Goal: Information Seeking & Learning: Learn about a topic

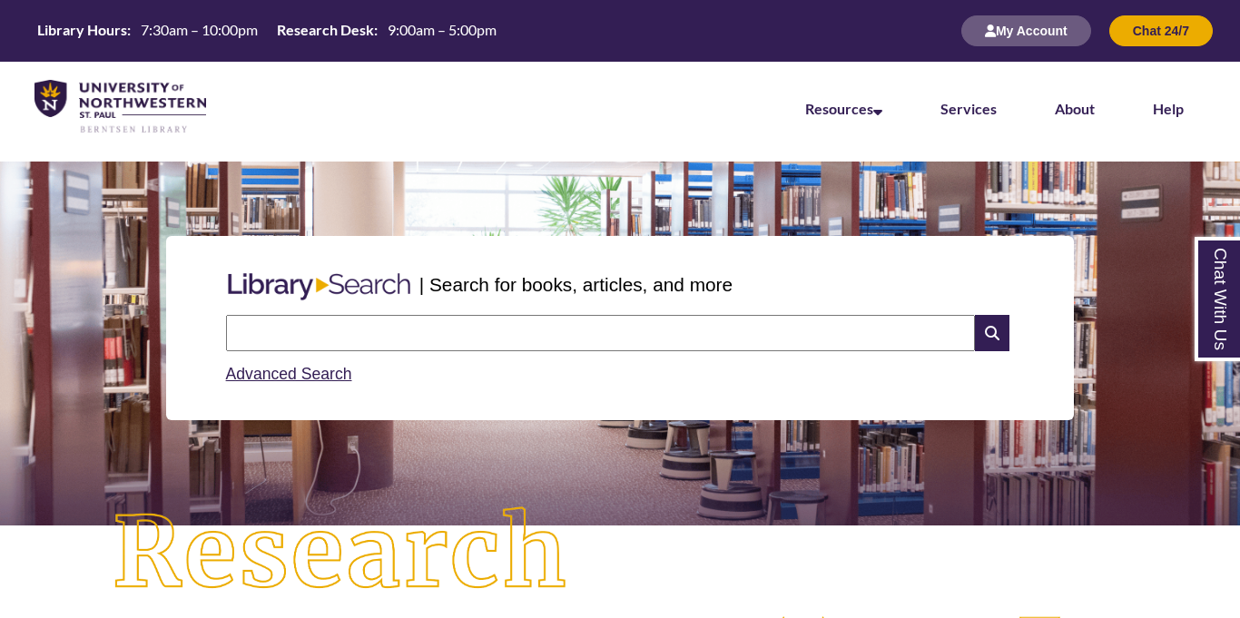
click at [688, 330] on input "text" at bounding box center [600, 333] width 749 height 36
click at [318, 374] on link "Advanced Search" at bounding box center [289, 374] width 126 height 18
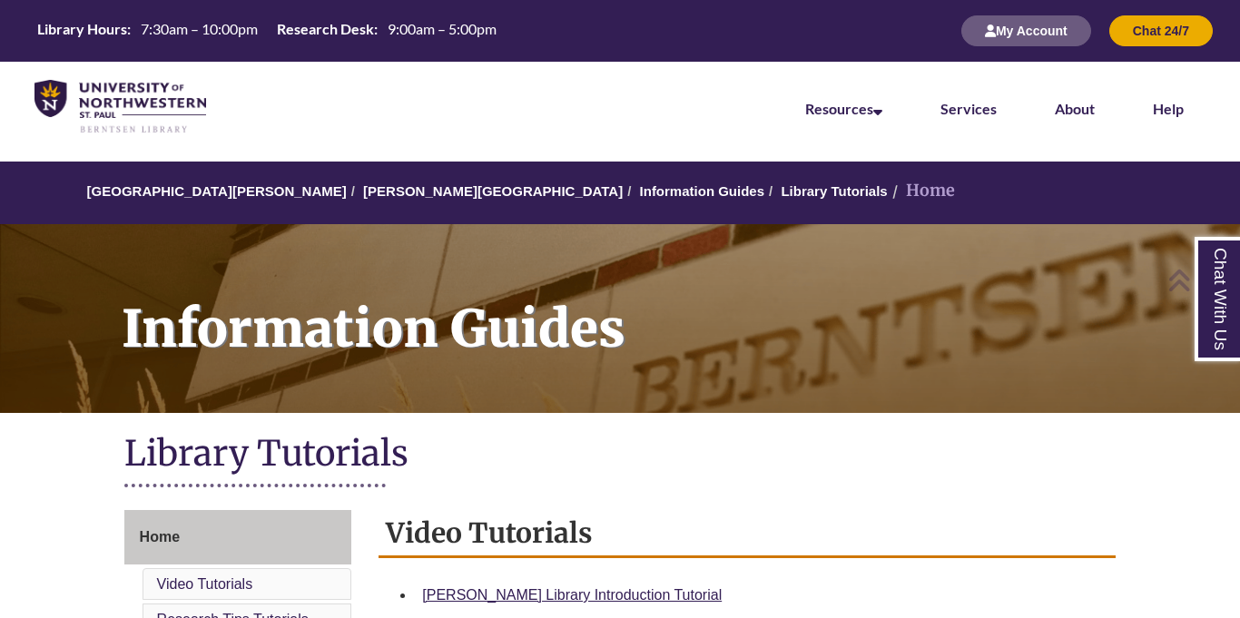
scroll to position [515, 0]
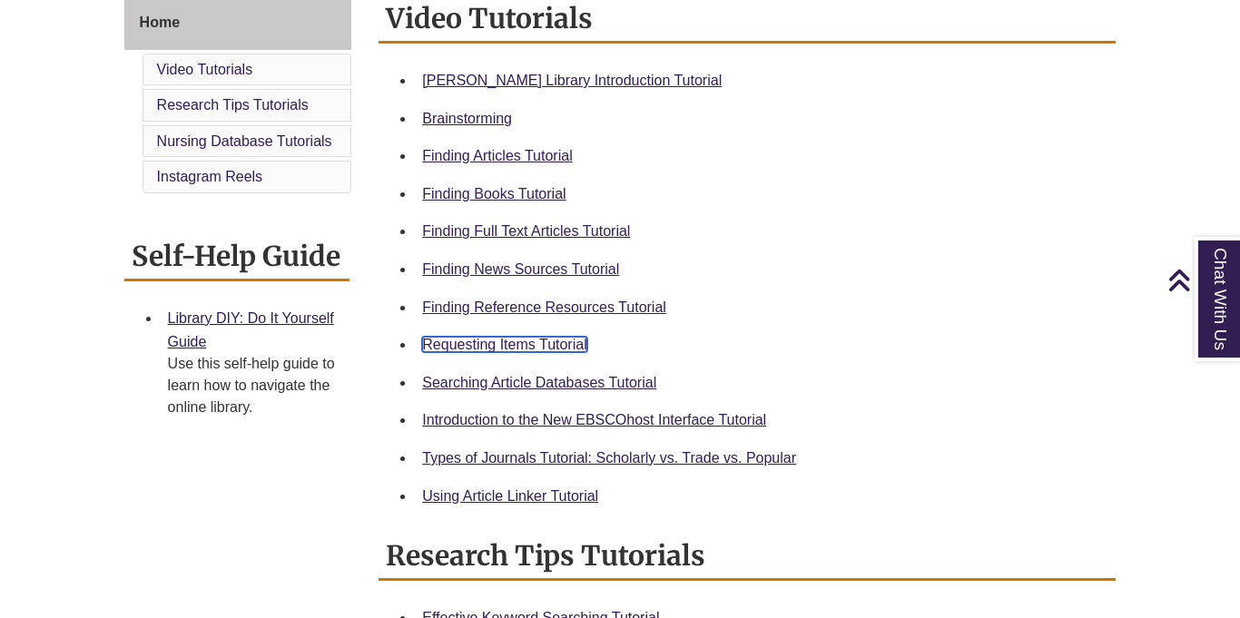
click at [538, 344] on link "Requesting Items Tutorial" at bounding box center [504, 344] width 164 height 15
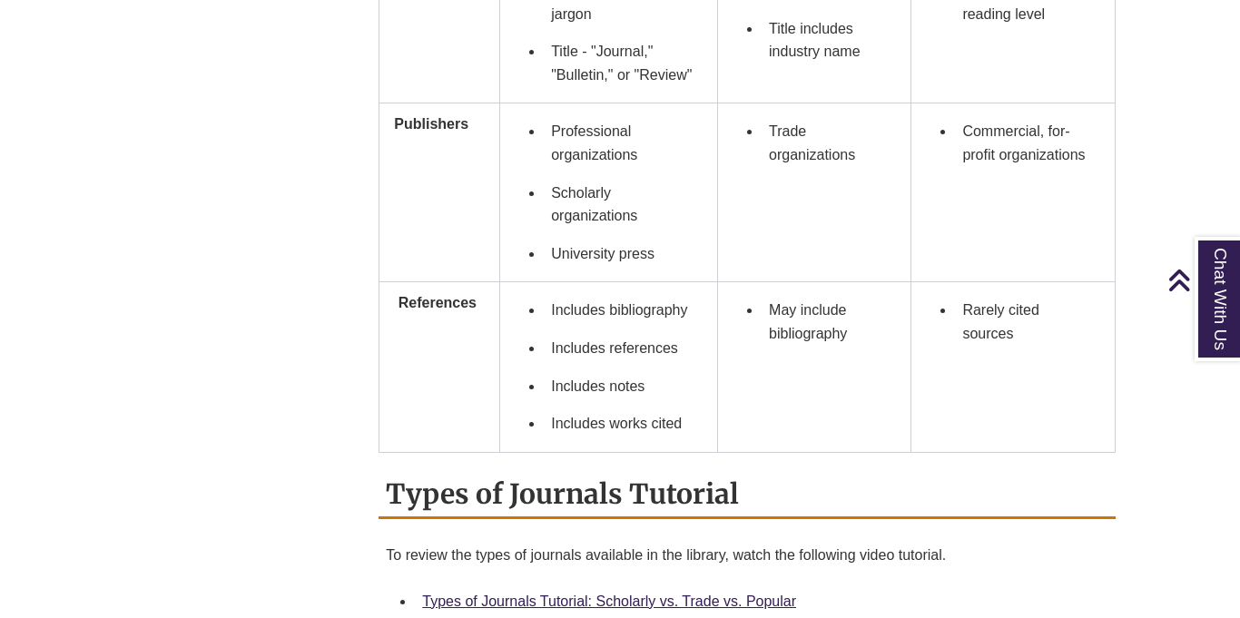
scroll to position [1746, 0]
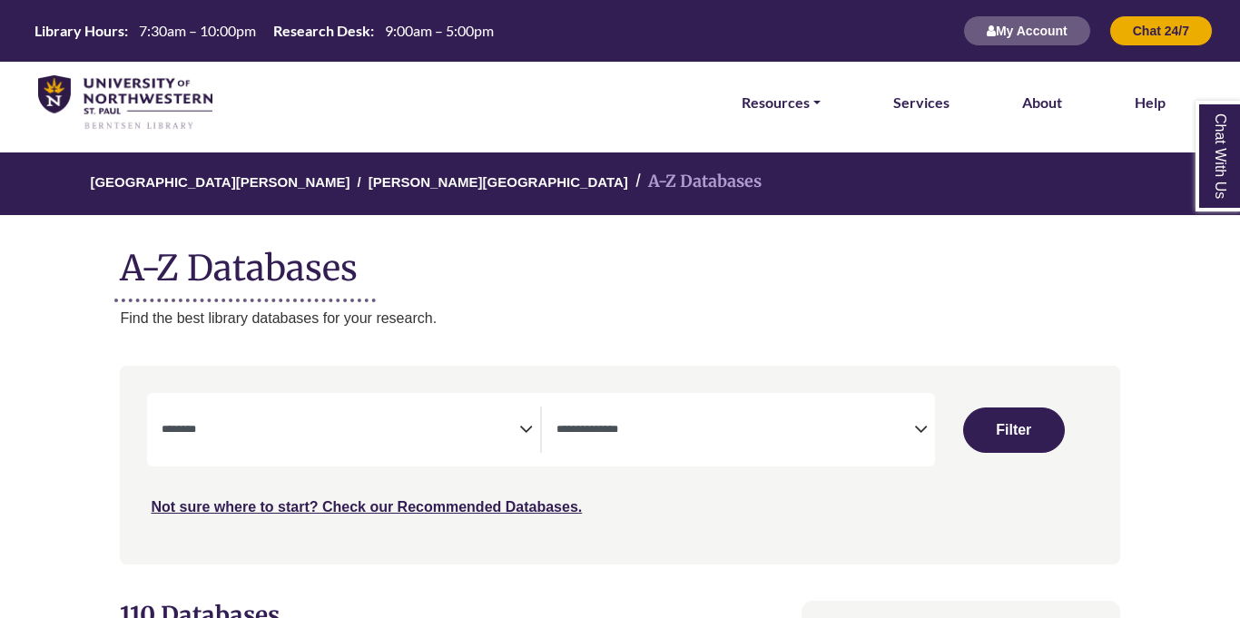
select select "Database Subject Filter"
select select "Database Types Filter"
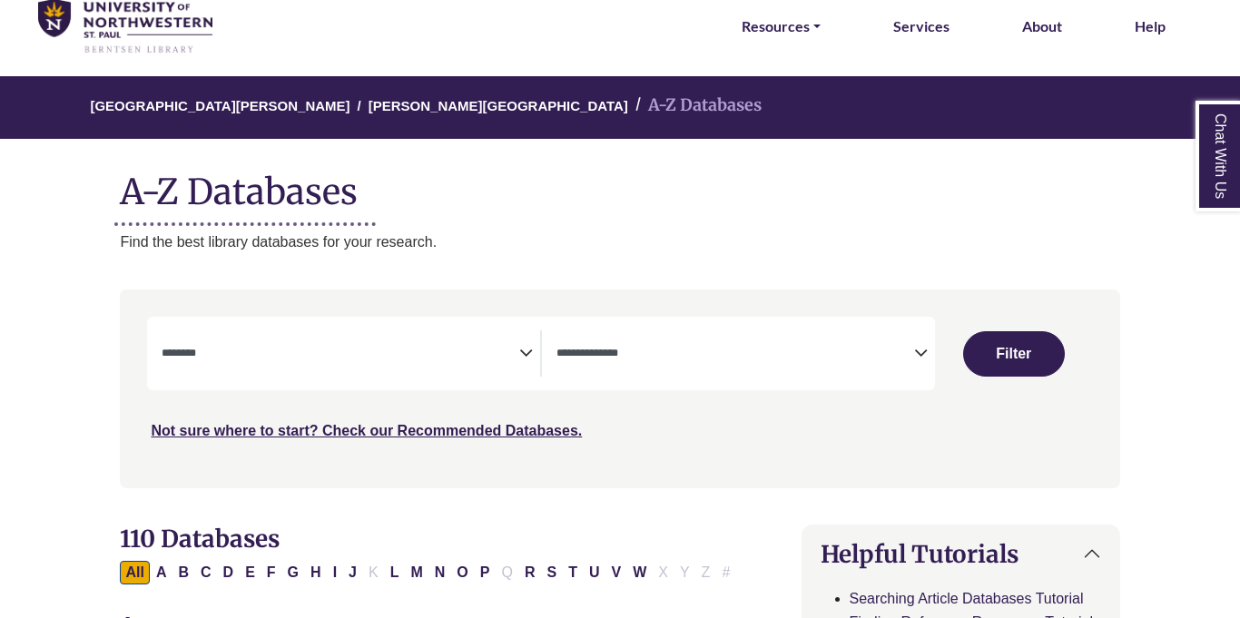
scroll to position [77, 0]
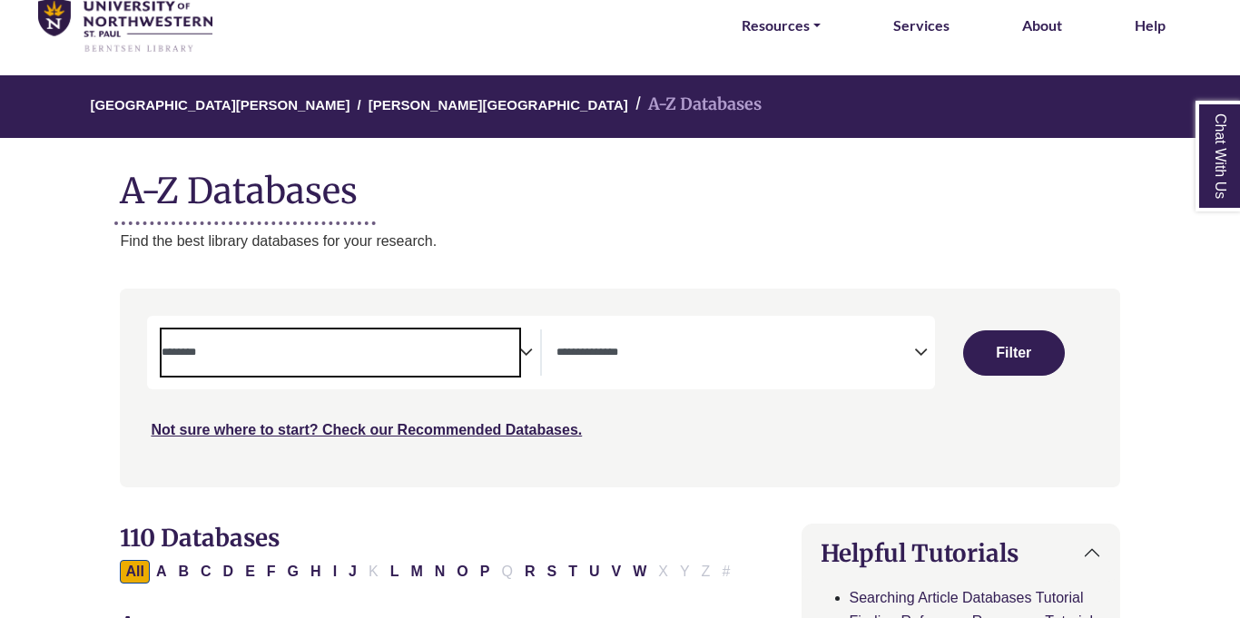
click at [504, 366] on span "Search filters" at bounding box center [341, 353] width 358 height 46
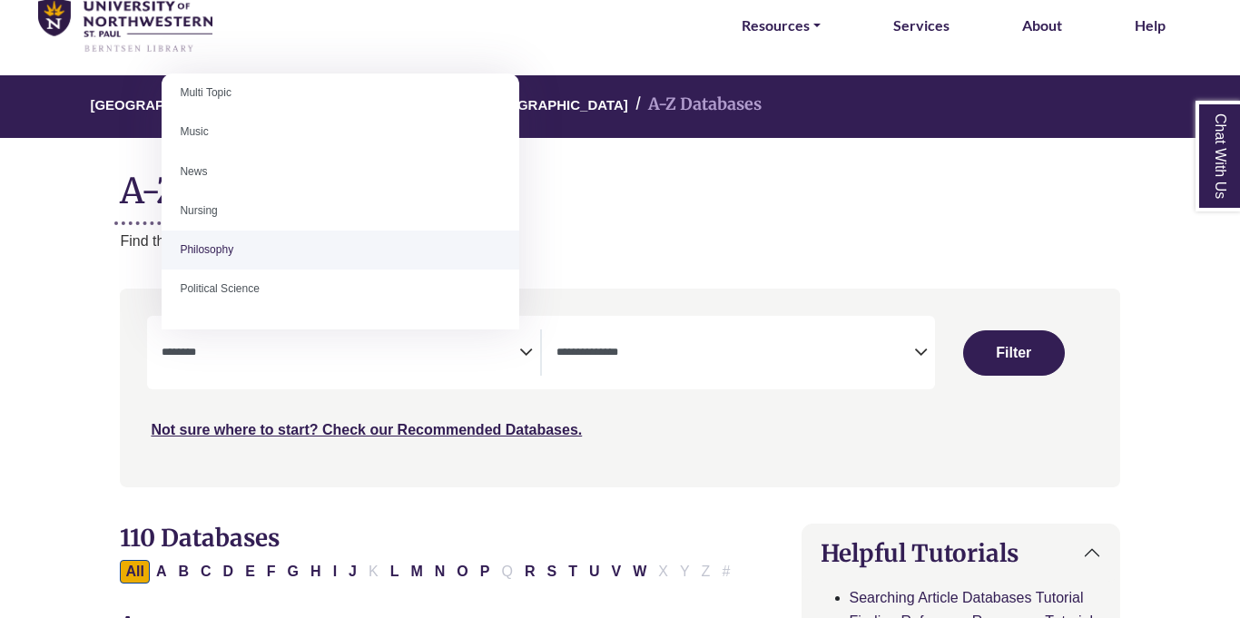
scroll to position [1233, 0]
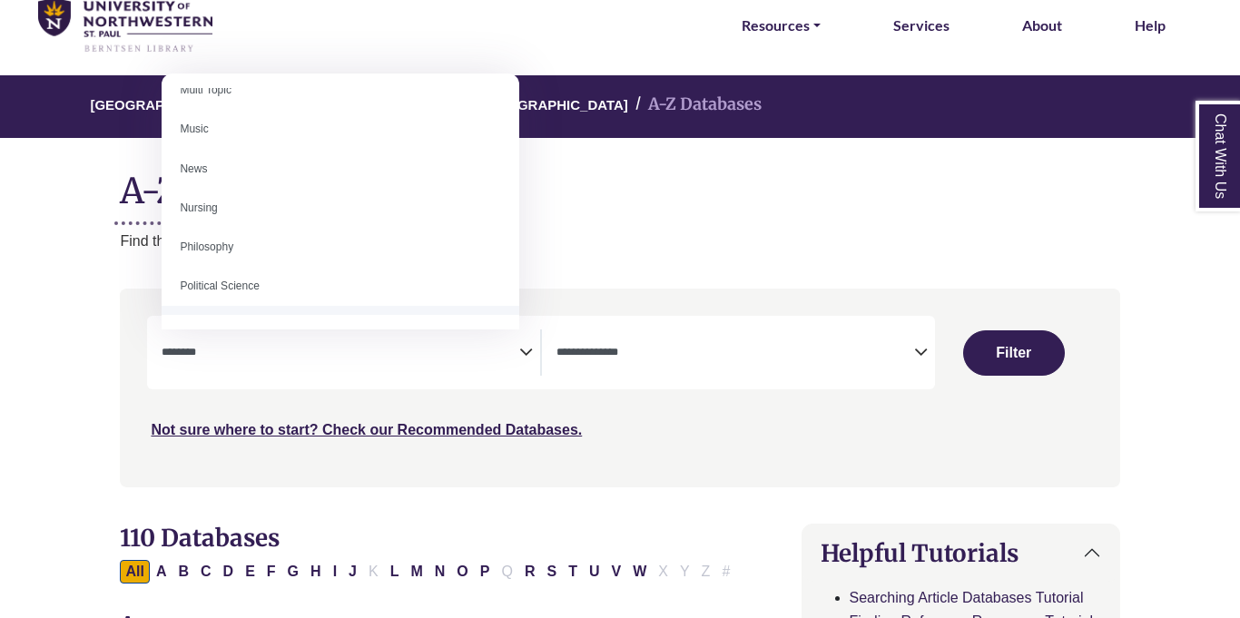
click at [515, 350] on textarea "Search" at bounding box center [341, 354] width 358 height 15
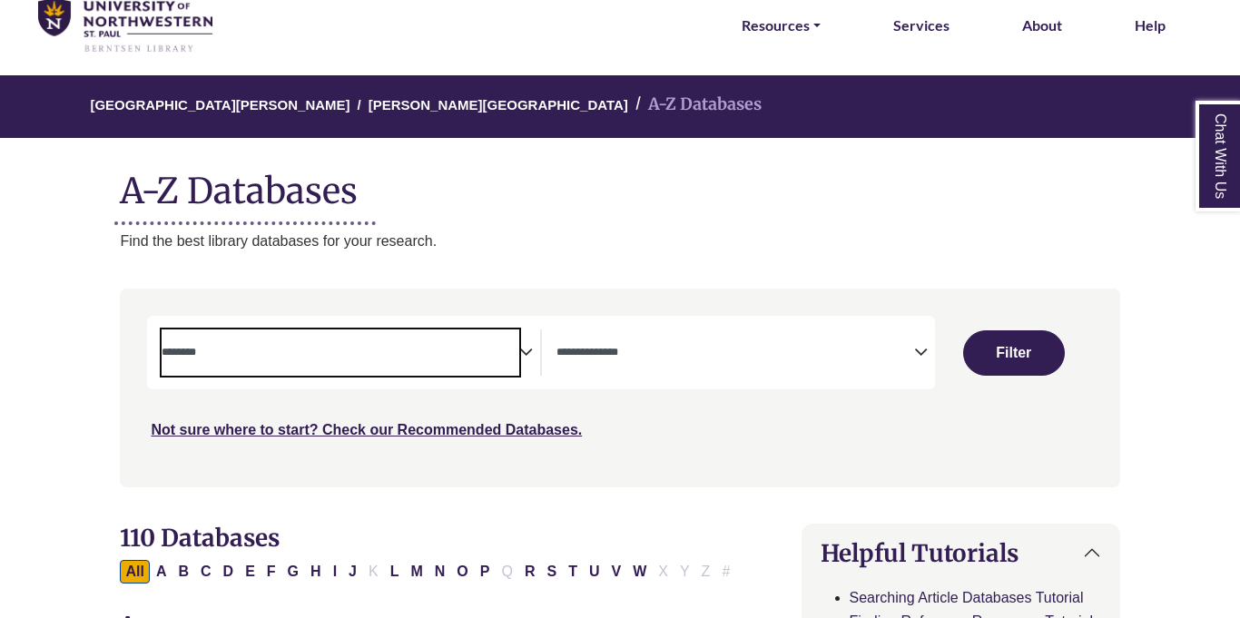
click at [628, 351] on textarea "Search" at bounding box center [736, 354] width 358 height 15
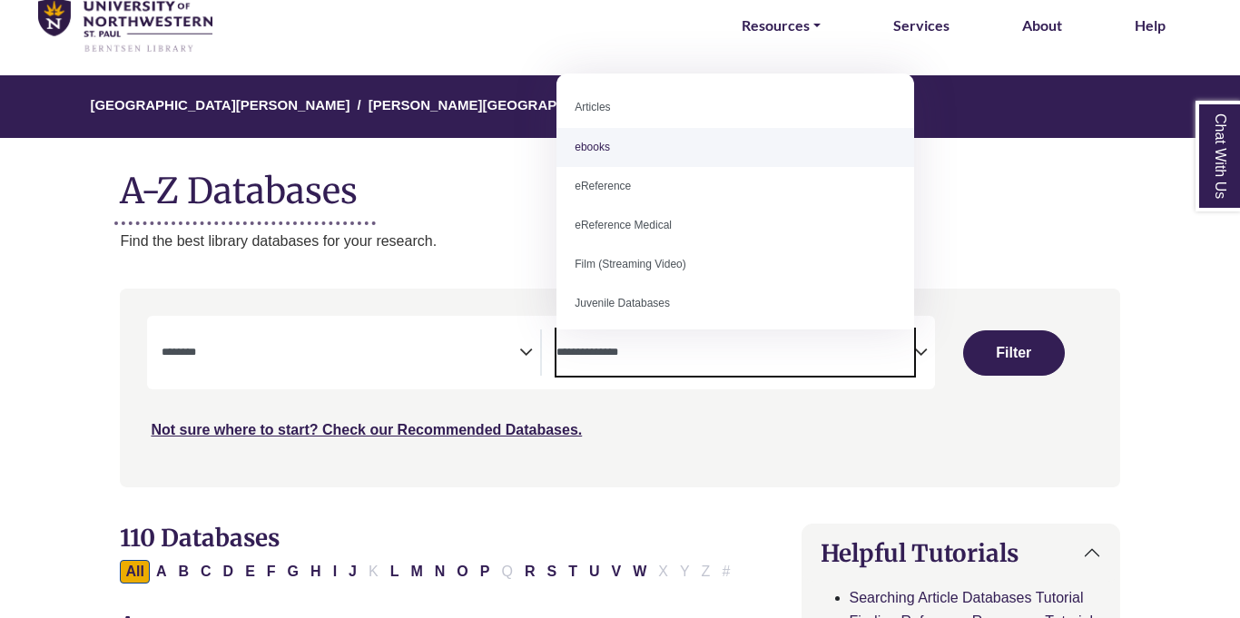
scroll to position [126, 0]
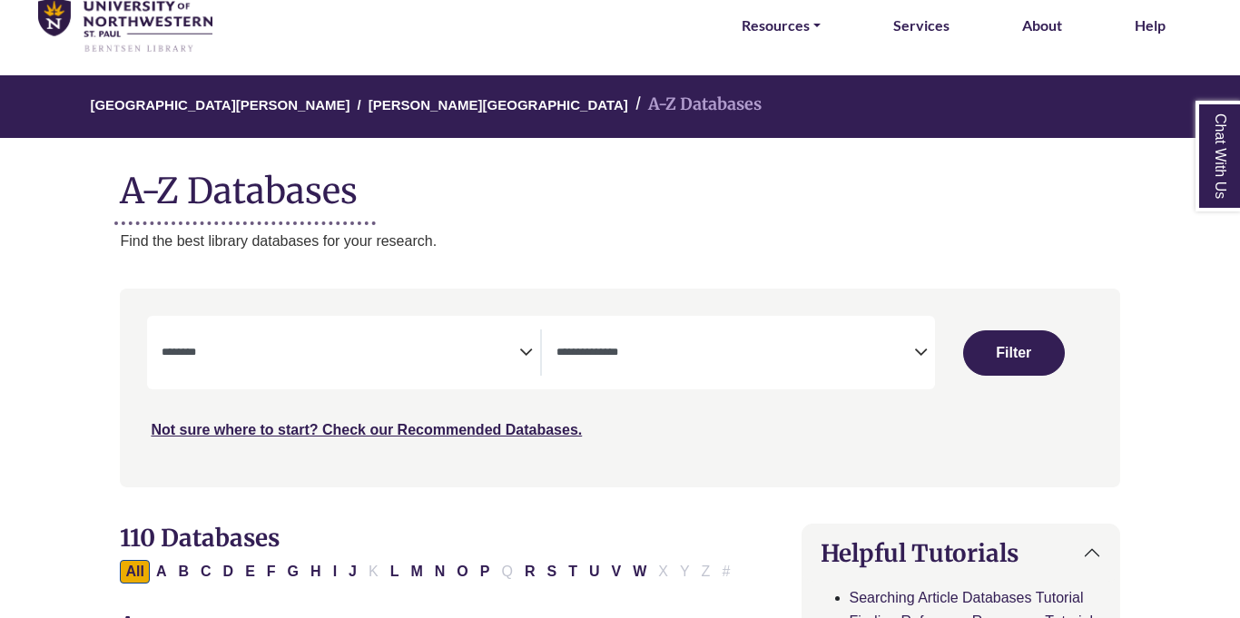
click at [344, 363] on span "Search filters" at bounding box center [341, 353] width 358 height 46
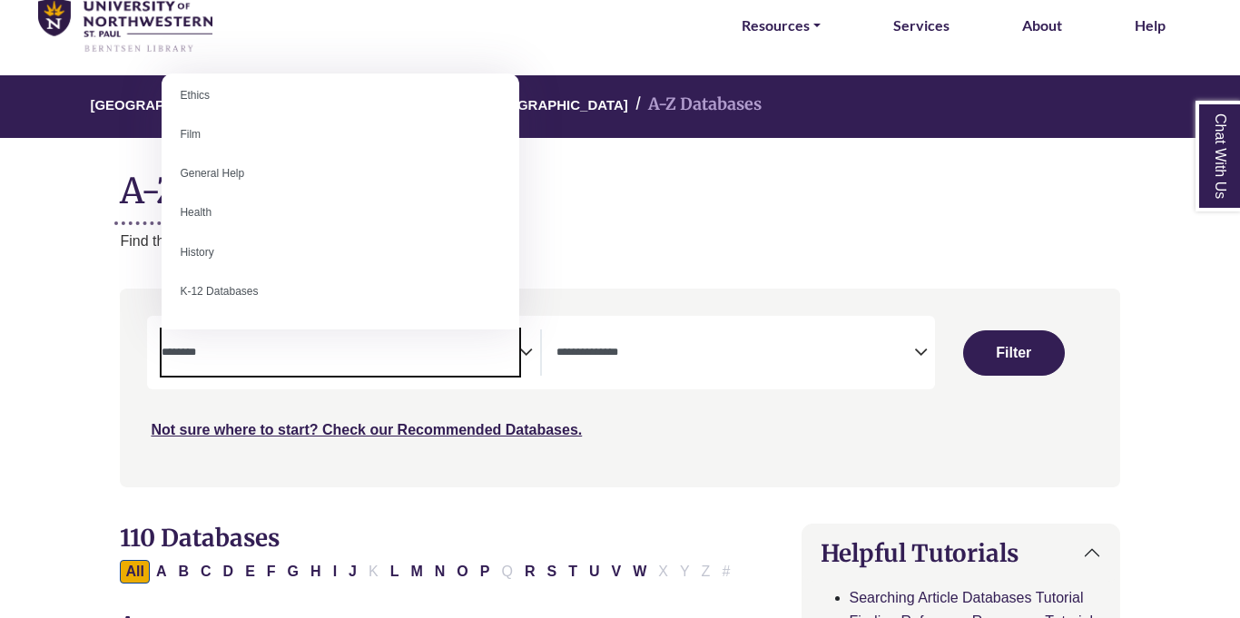
scroll to position [725, 0]
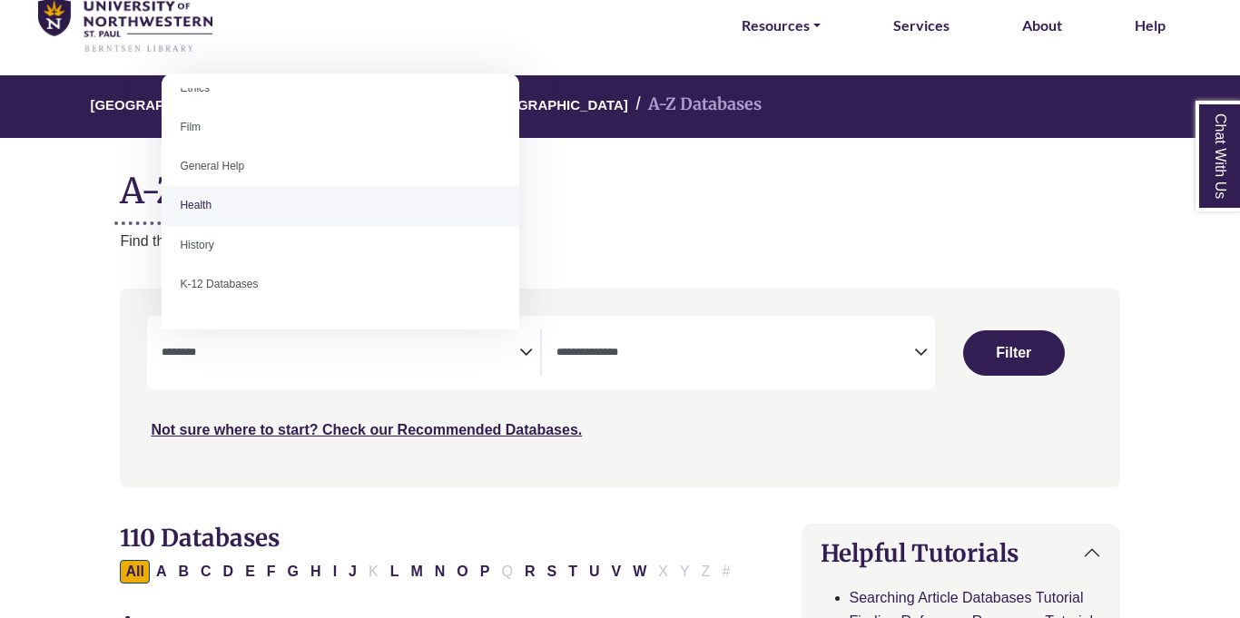
select select "*****"
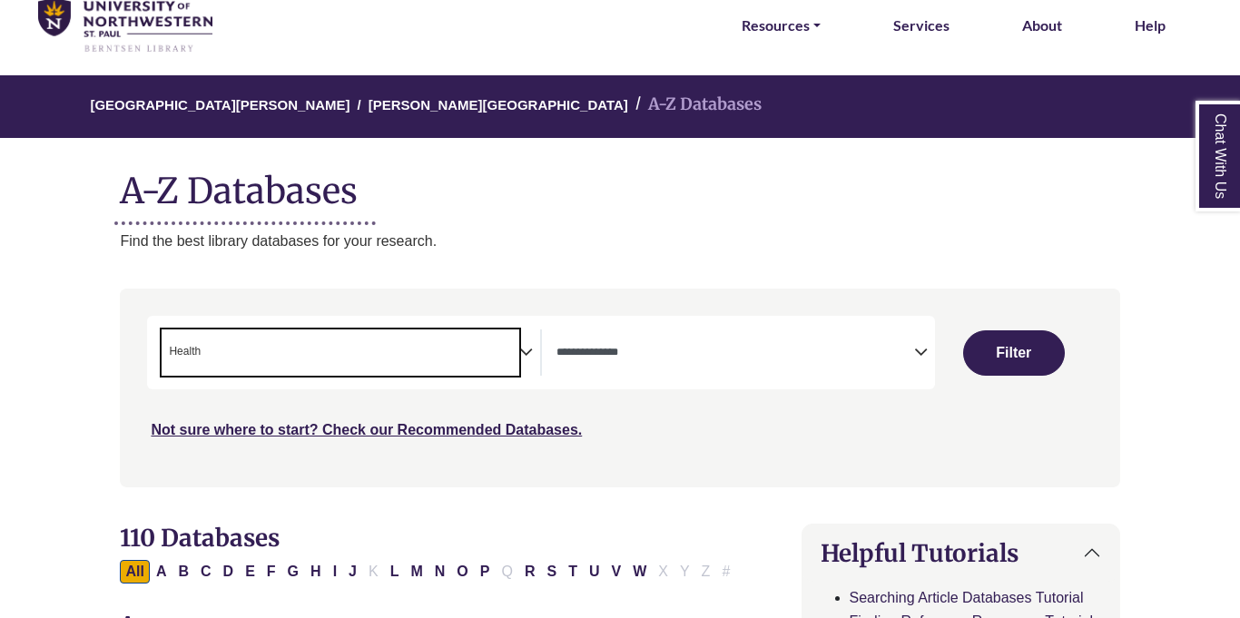
click at [381, 361] on span "× Health" at bounding box center [341, 353] width 358 height 46
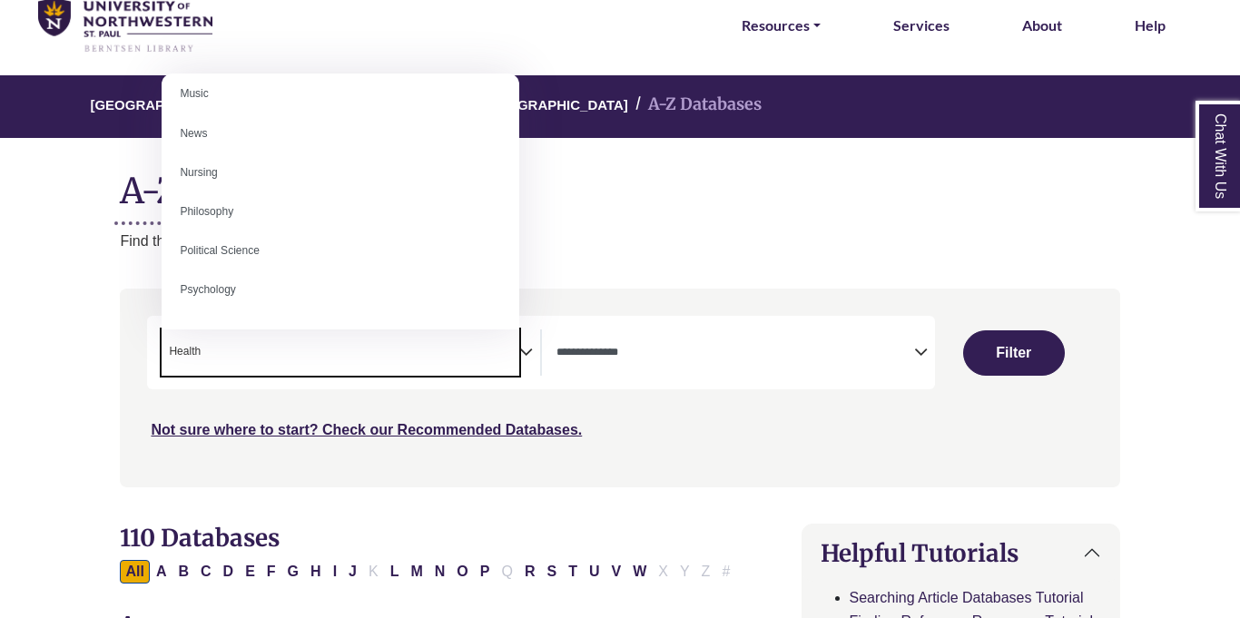
scroll to position [1274, 0]
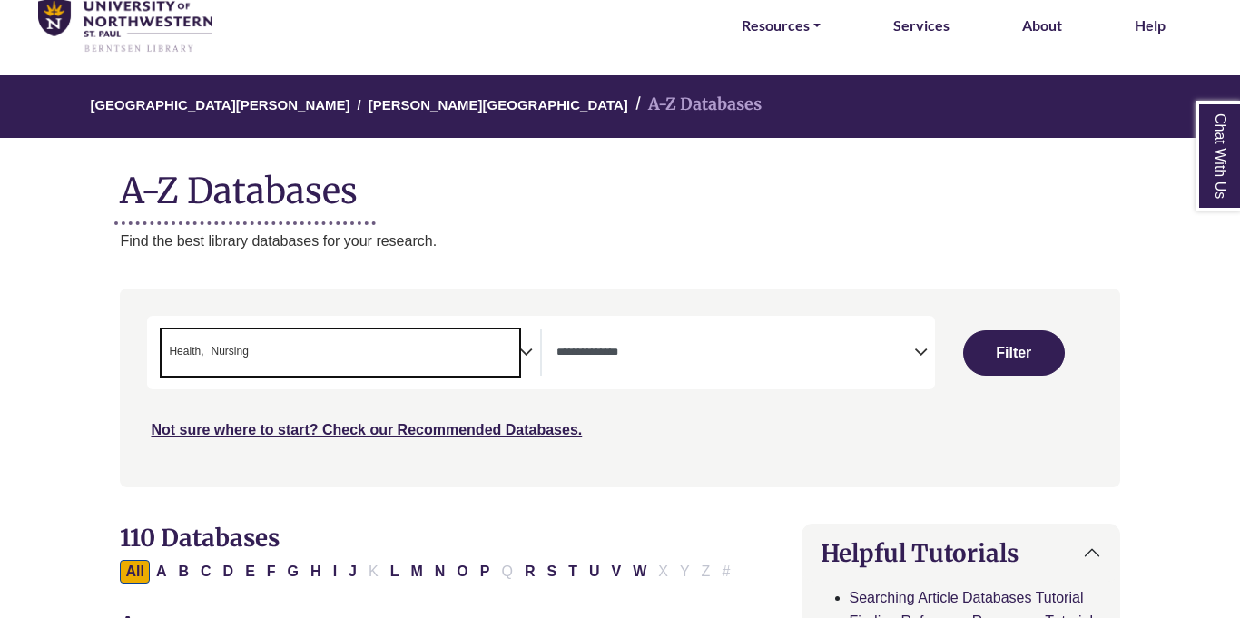
click at [375, 334] on span "× Health × Nursing" at bounding box center [341, 353] width 358 height 46
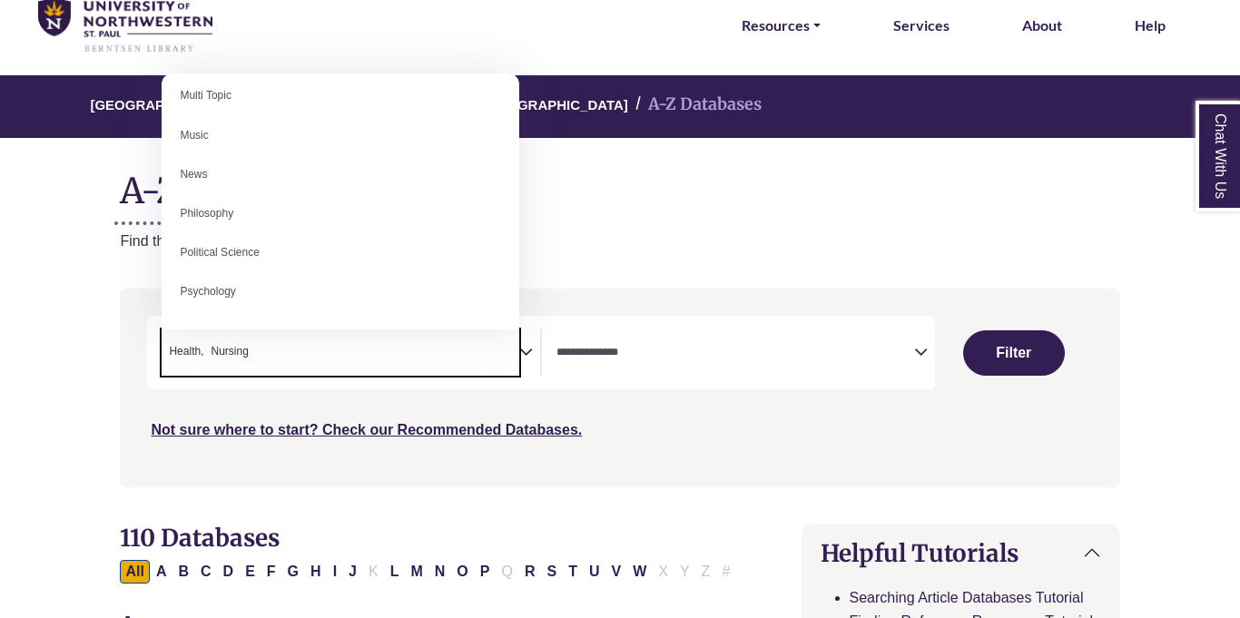
scroll to position [1251, 0]
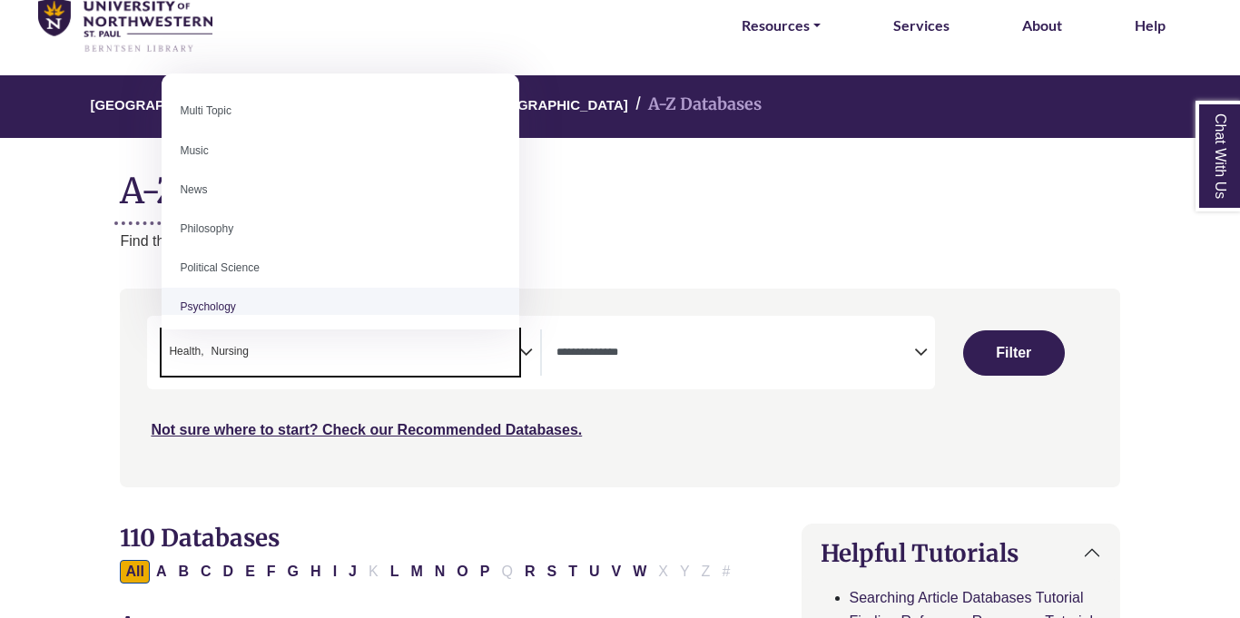
click at [460, 376] on span "× Health × Nursing" at bounding box center [341, 353] width 358 height 46
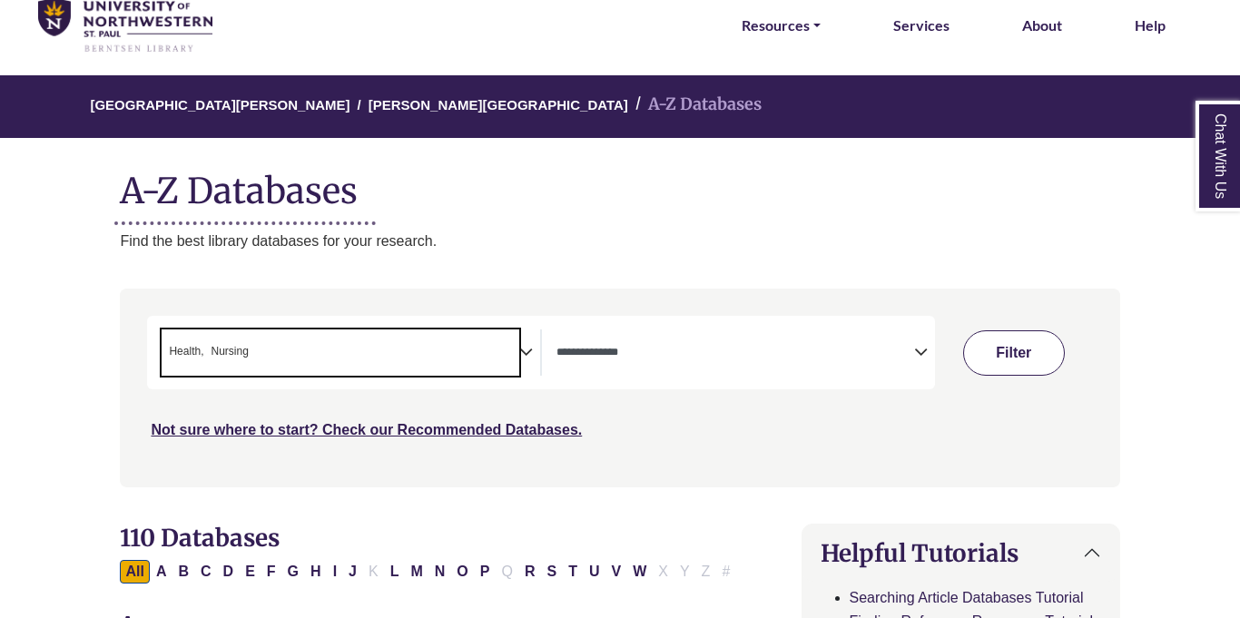
click at [995, 349] on button "Filter" at bounding box center [1014, 352] width 102 height 45
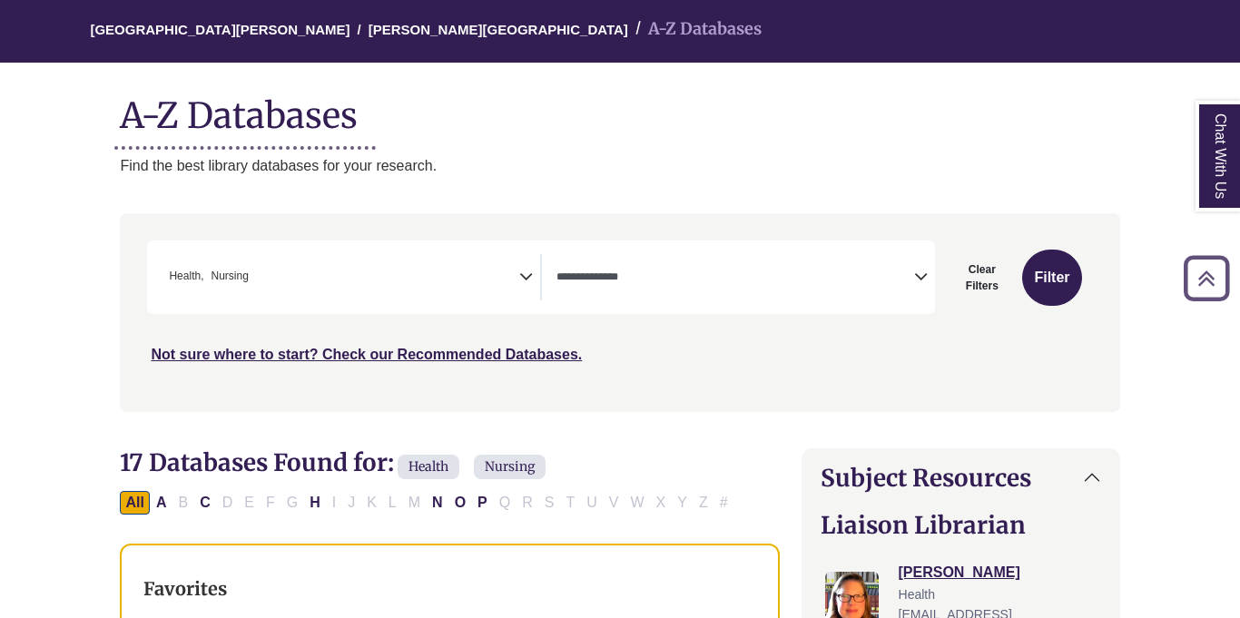
scroll to position [144, 0]
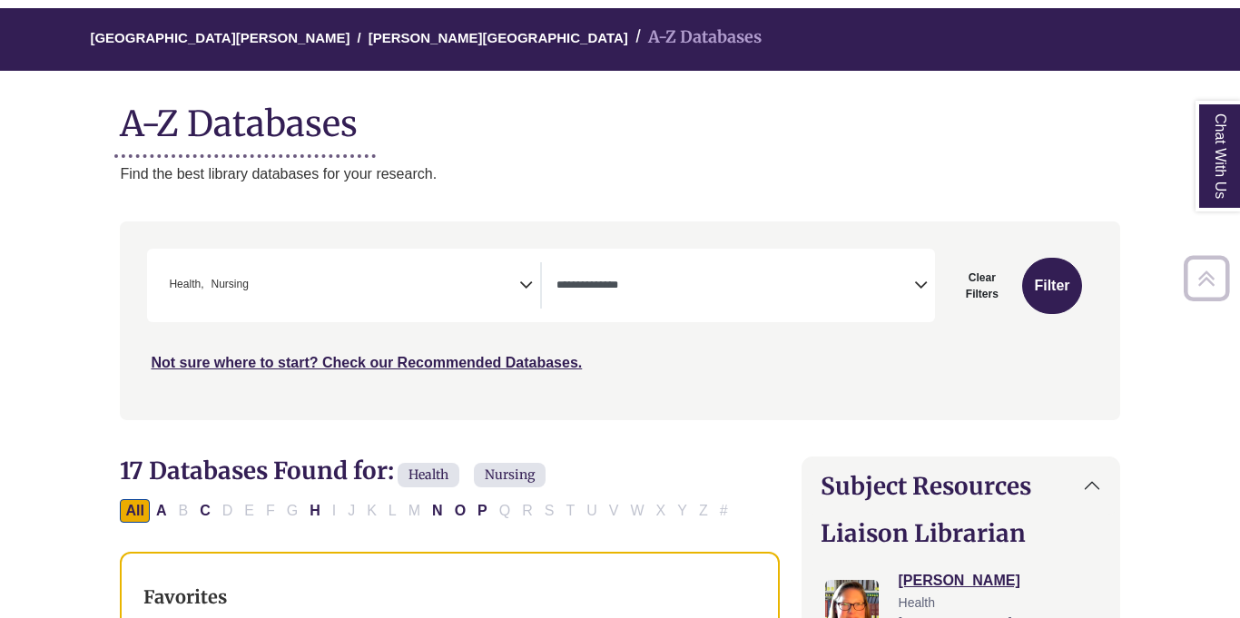
click at [590, 286] on textarea "Search" at bounding box center [736, 287] width 358 height 15
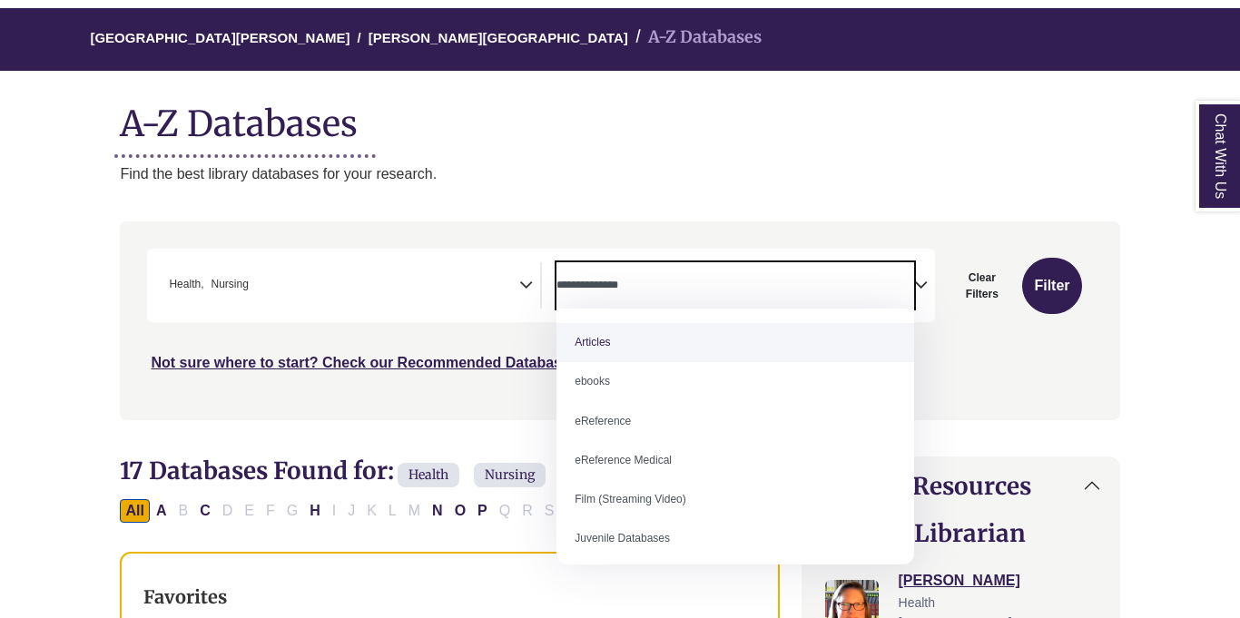
select select "*****"
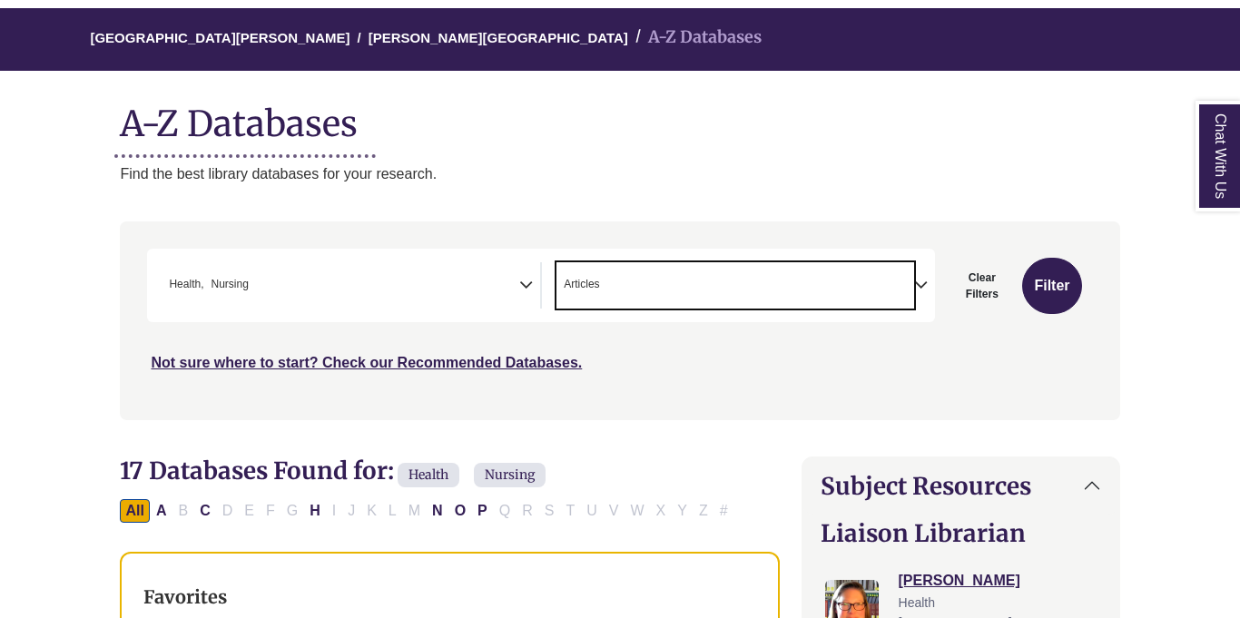
click at [662, 302] on span "× Articles" at bounding box center [736, 285] width 358 height 46
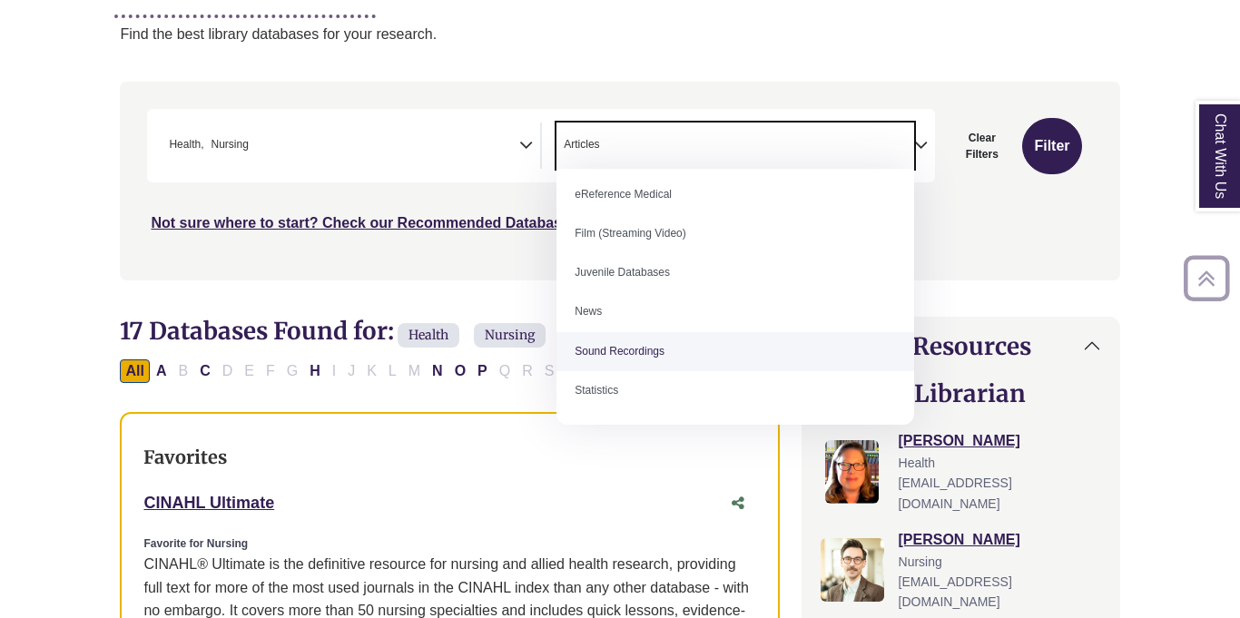
scroll to position [285, 0]
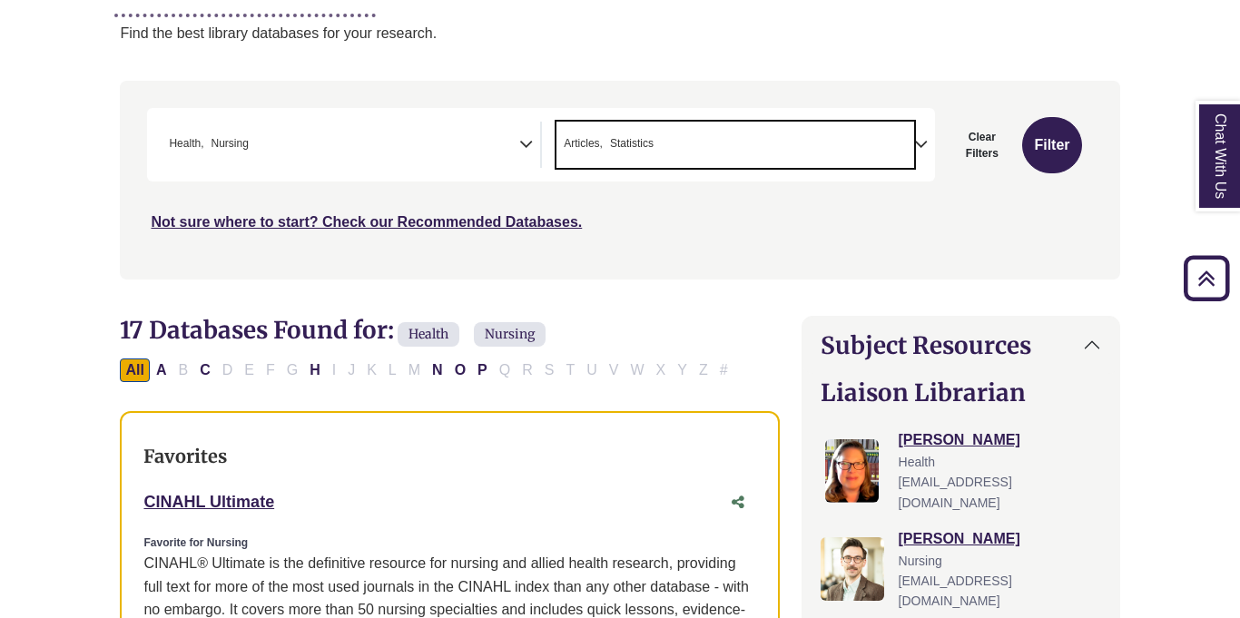
click at [754, 145] on span "× Articles × Statistics" at bounding box center [736, 145] width 358 height 46
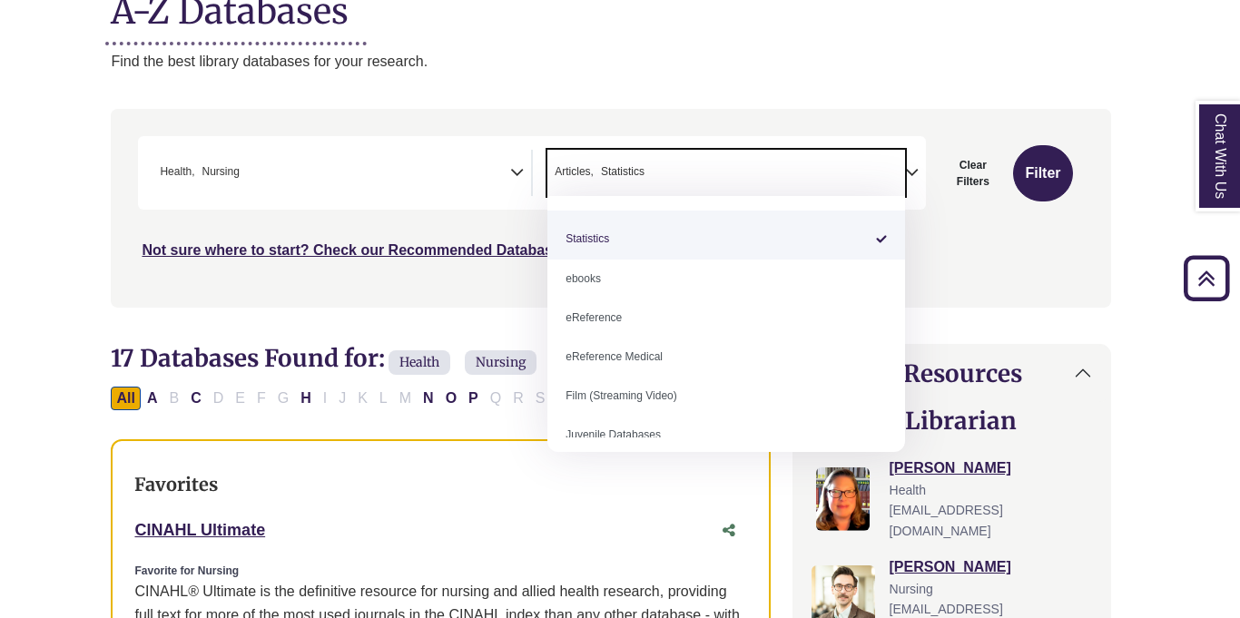
scroll to position [28, 0]
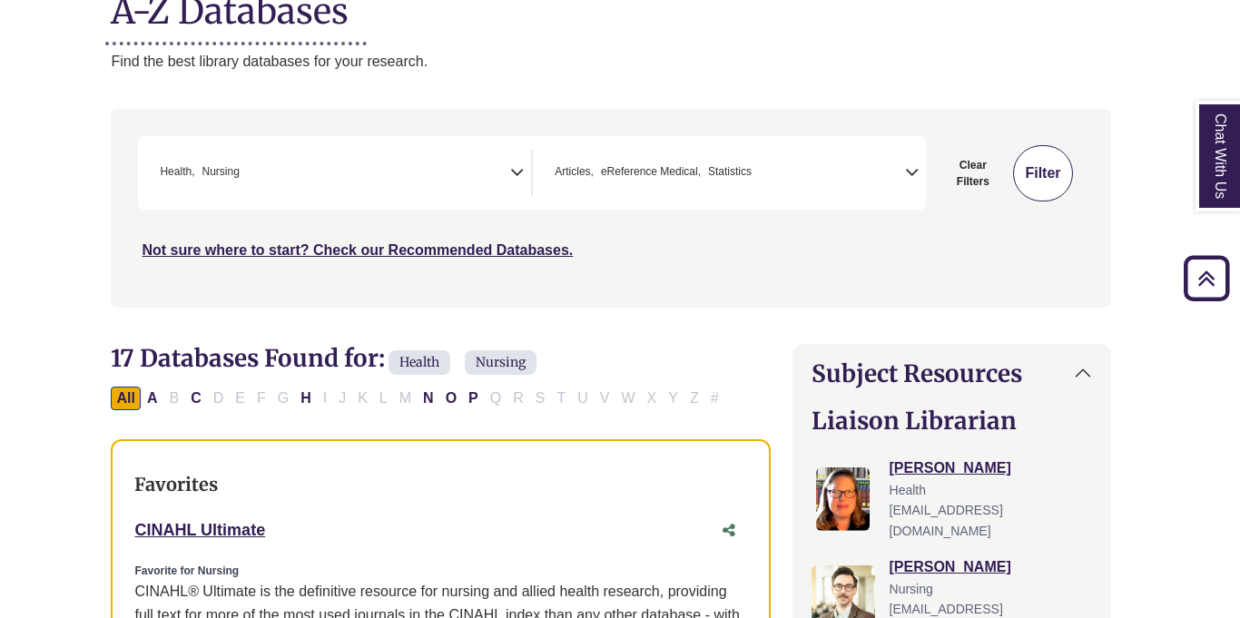
click at [1020, 171] on button "Filter" at bounding box center [1042, 173] width 59 height 56
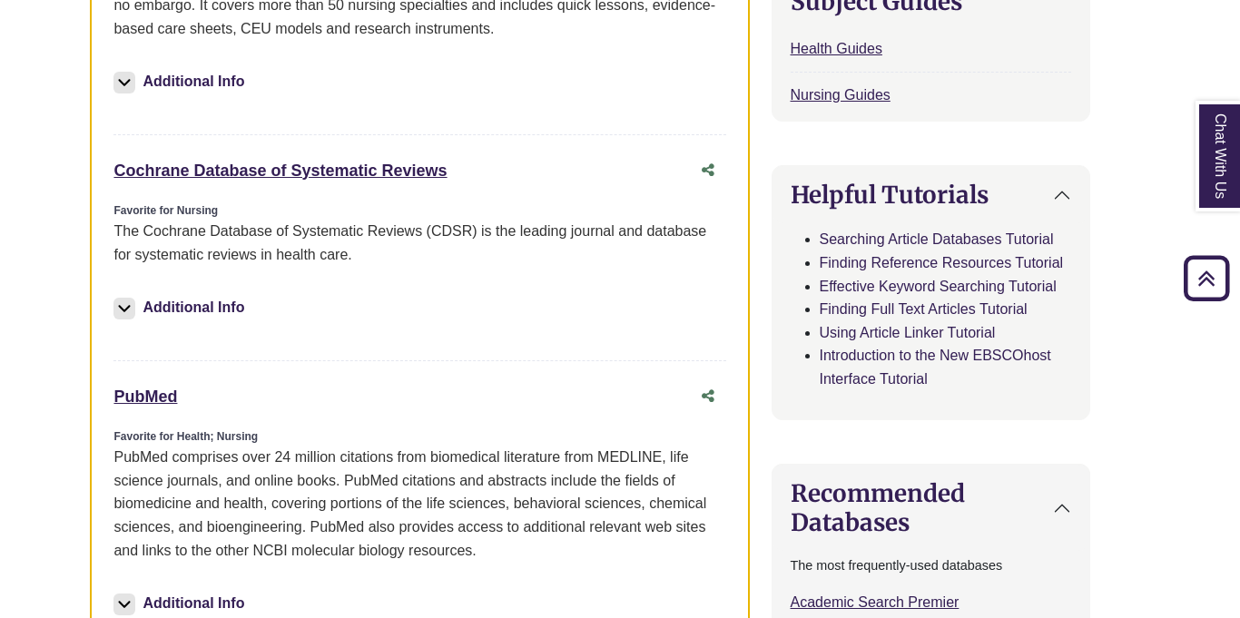
scroll to position [922, 30]
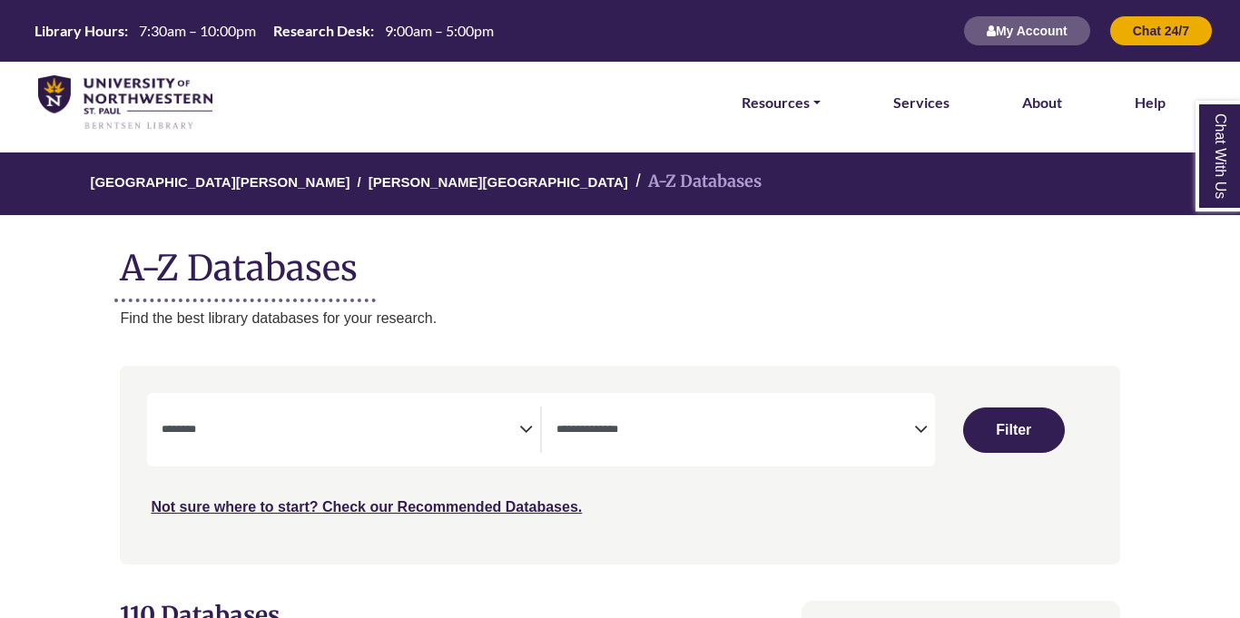
select select "Database Subject Filter"
select select "Database Types Filter"
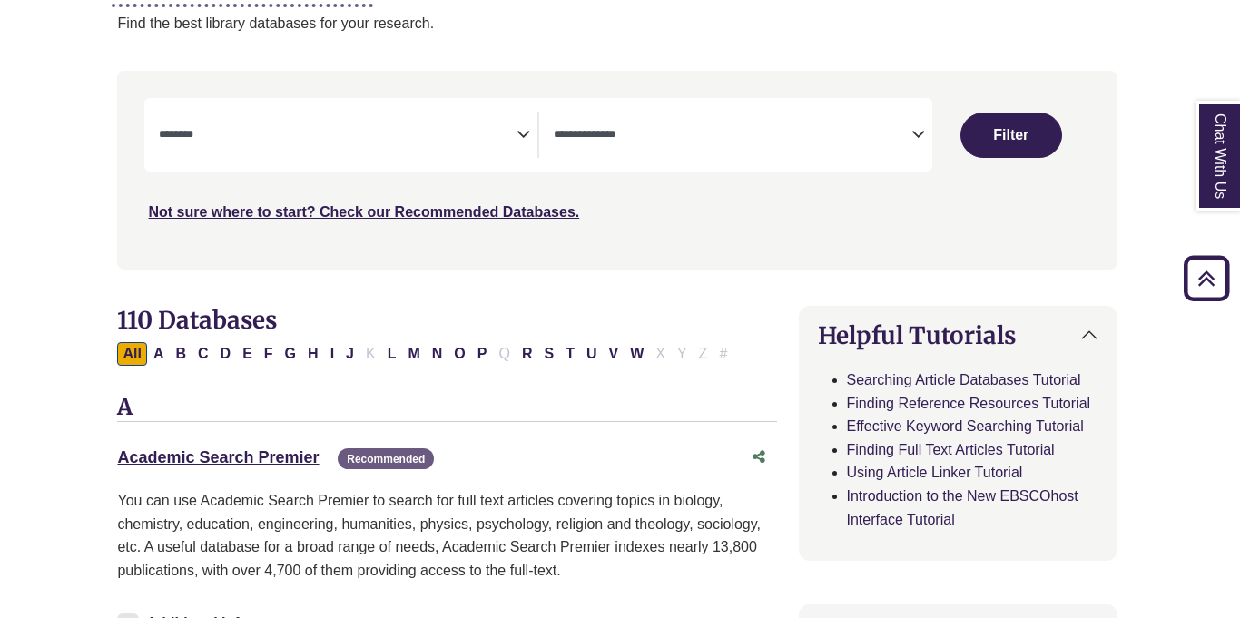
scroll to position [308, 3]
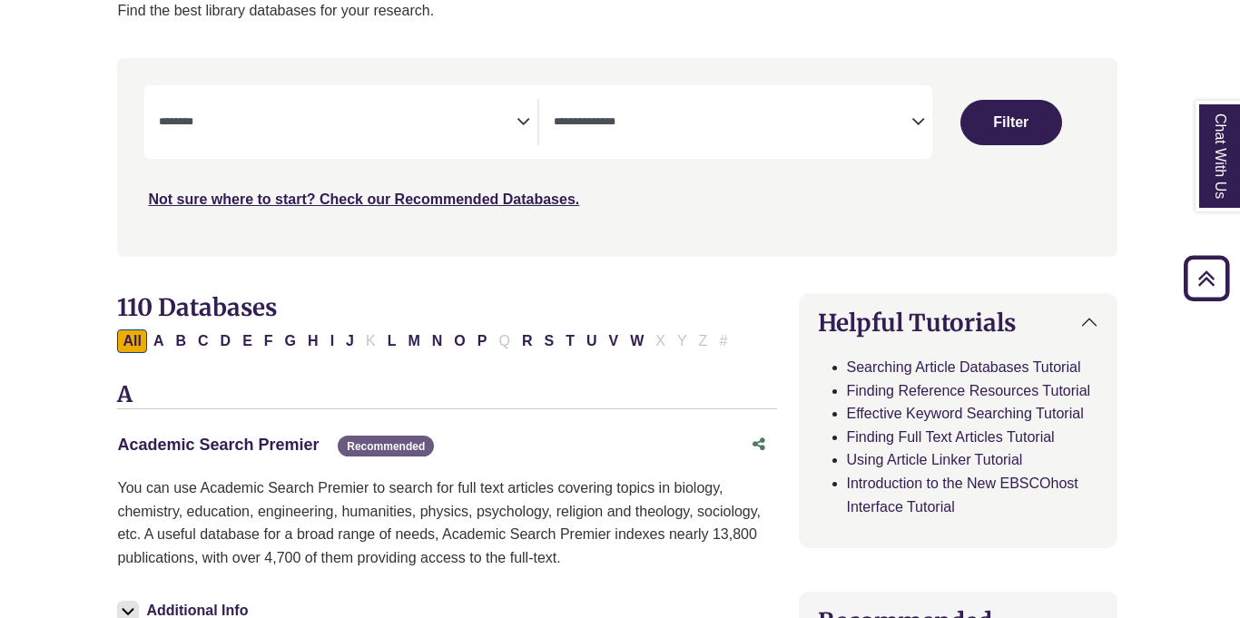
click at [273, 445] on link "Academic Search Premier This link opens in a new window" at bounding box center [218, 445] width 202 height 18
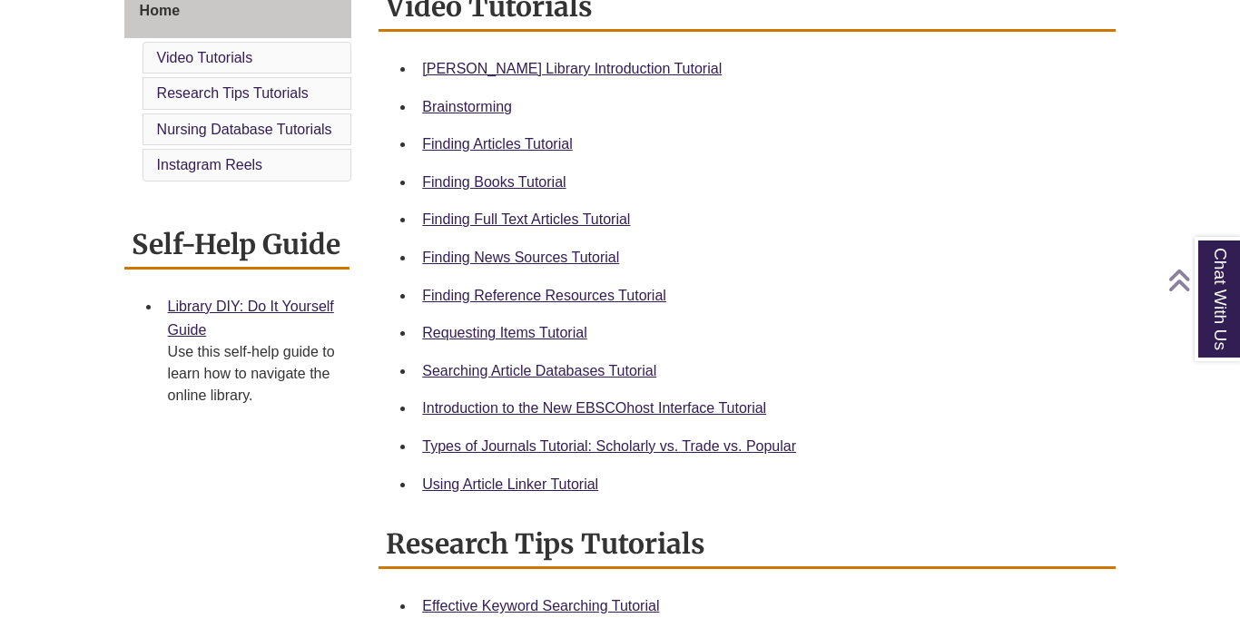
scroll to position [550, 0]
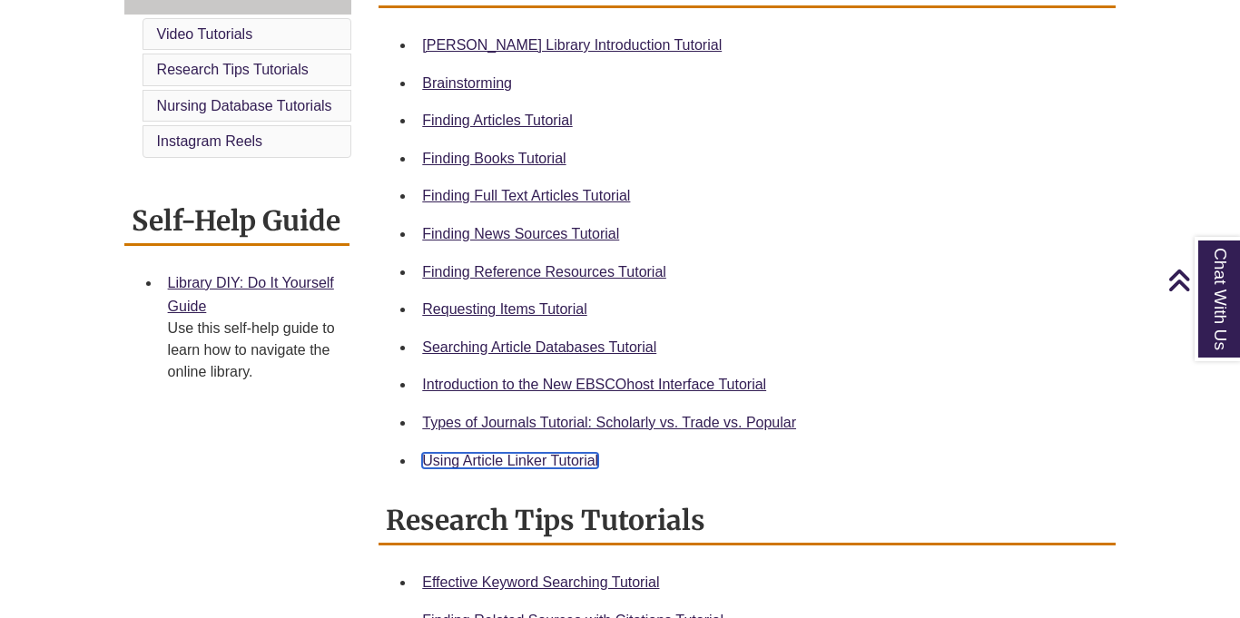
click at [541, 465] on link "Using Article Linker Tutorial" at bounding box center [510, 460] width 176 height 15
